Goal: Task Accomplishment & Management: Complete application form

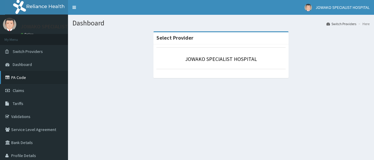
click at [12, 78] on link "PA Code" at bounding box center [34, 77] width 68 height 13
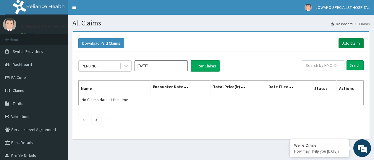
click at [349, 43] on link "Add Claim" at bounding box center [350, 43] width 25 height 10
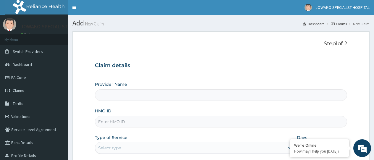
type input "JOWAKO SPECIALIST HOSPITAL"
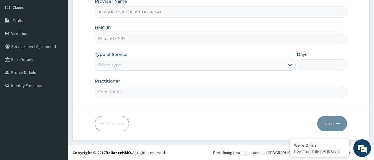
click at [137, 38] on input "HMO ID" at bounding box center [221, 39] width 252 height 12
type input "NBC/10730/B"
